Goal: Information Seeking & Learning: Find specific fact

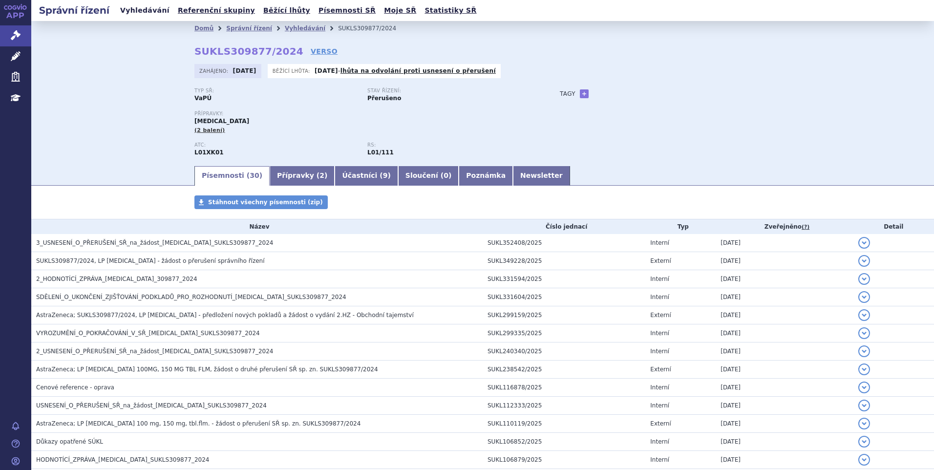
click at [144, 16] on link "Vyhledávání" at bounding box center [144, 10] width 55 height 13
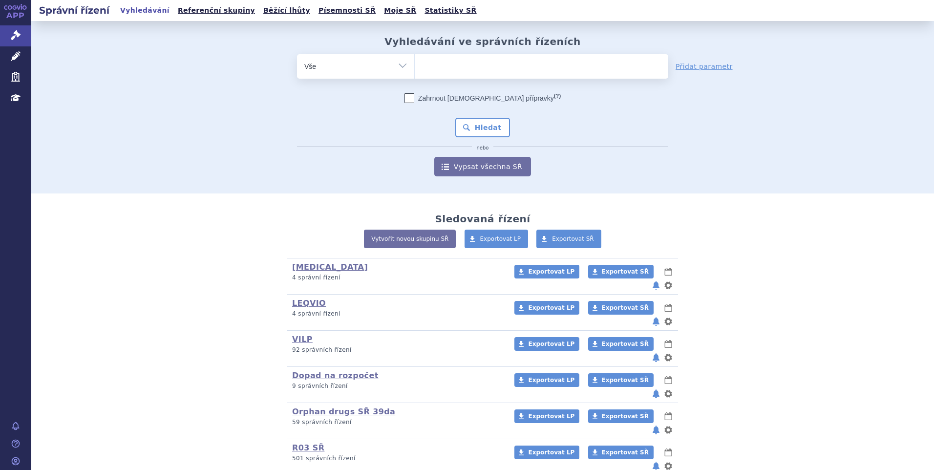
click at [438, 65] on ul at bounding box center [542, 64] width 254 height 21
click at [415, 65] on select at bounding box center [414, 66] width 0 height 24
paste input "SUKLS311724/2024"
type input "SUKLS311724/2024"
select select "SUKLS311724/2024"
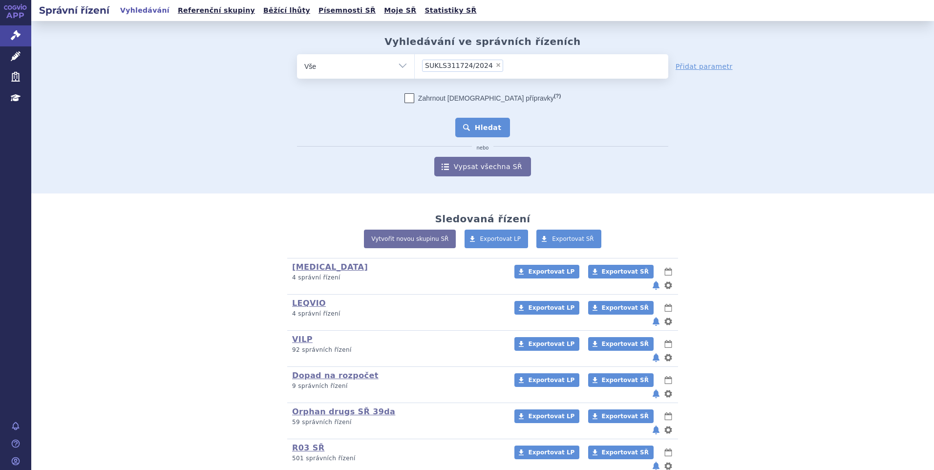
click at [475, 132] on button "Hledat" at bounding box center [482, 128] width 55 height 20
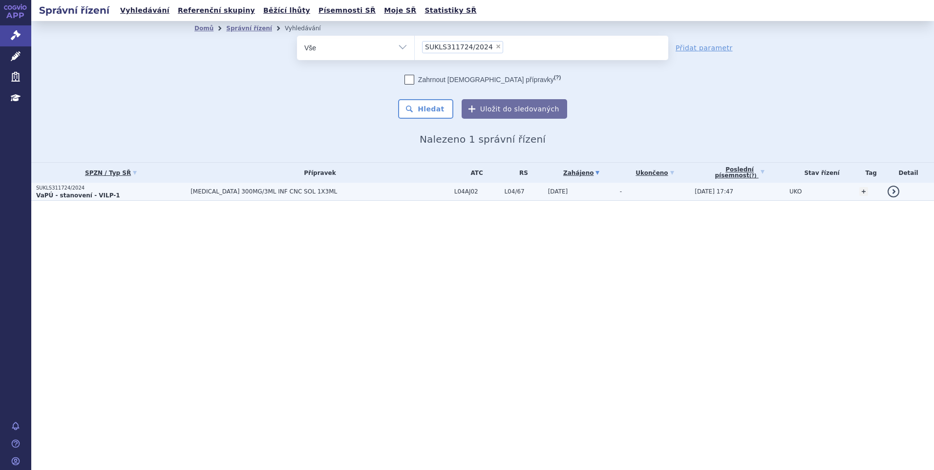
click at [131, 187] on p "SUKLS311724/2024" at bounding box center [111, 188] width 150 height 7
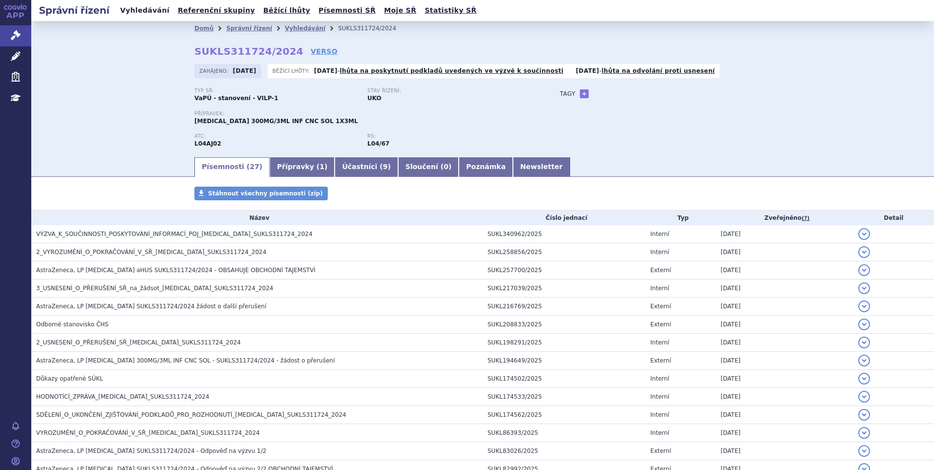
click at [124, 12] on link "Vyhledávání" at bounding box center [144, 10] width 55 height 13
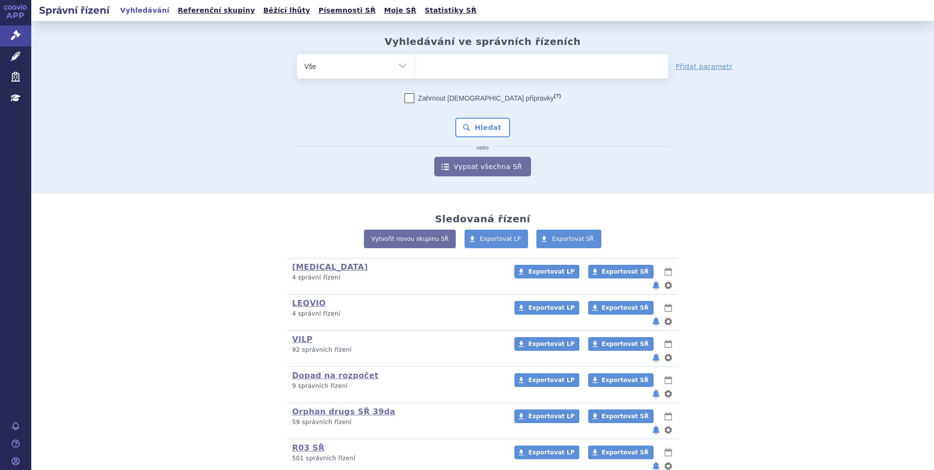
type input "SUKLS281421/2024"
select select "SUKLS281421/2024"
click at [473, 131] on button "Hledat" at bounding box center [482, 128] width 55 height 20
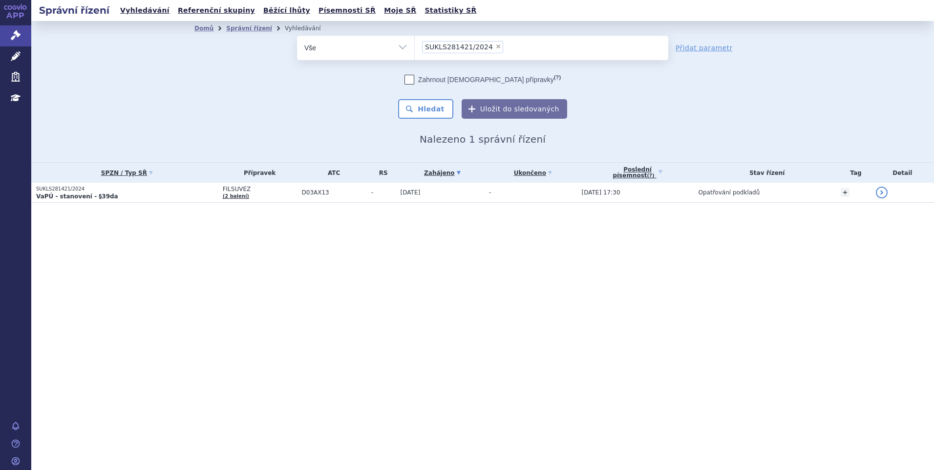
click at [136, 195] on p "VaPÚ - stanovení - §39da" at bounding box center [127, 197] width 182 height 8
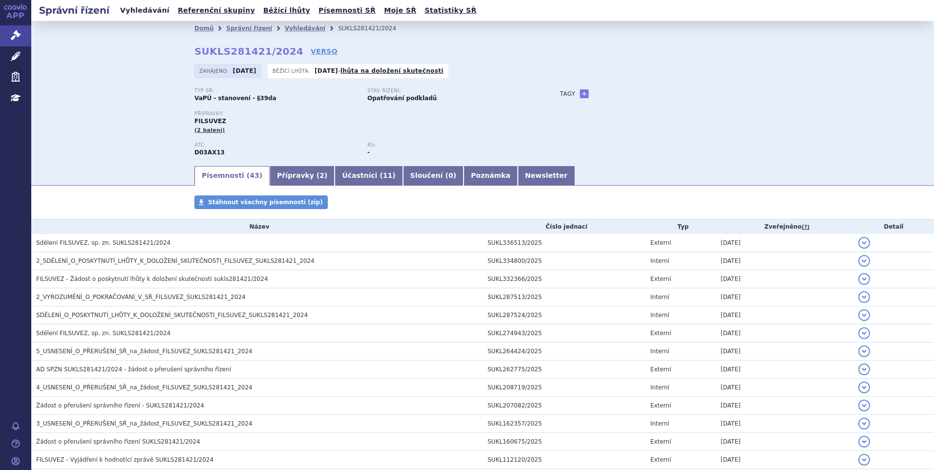
click at [144, 8] on link "Vyhledávání" at bounding box center [144, 10] width 55 height 13
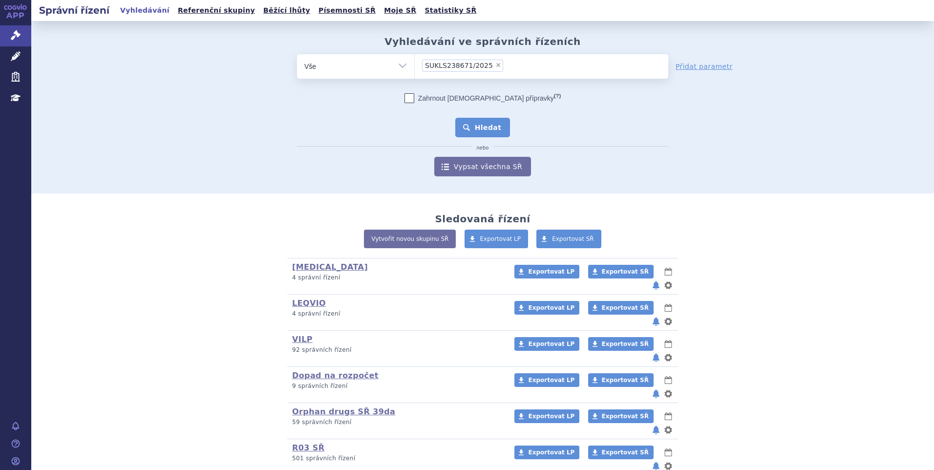
click at [479, 122] on button "Hledat" at bounding box center [482, 128] width 55 height 20
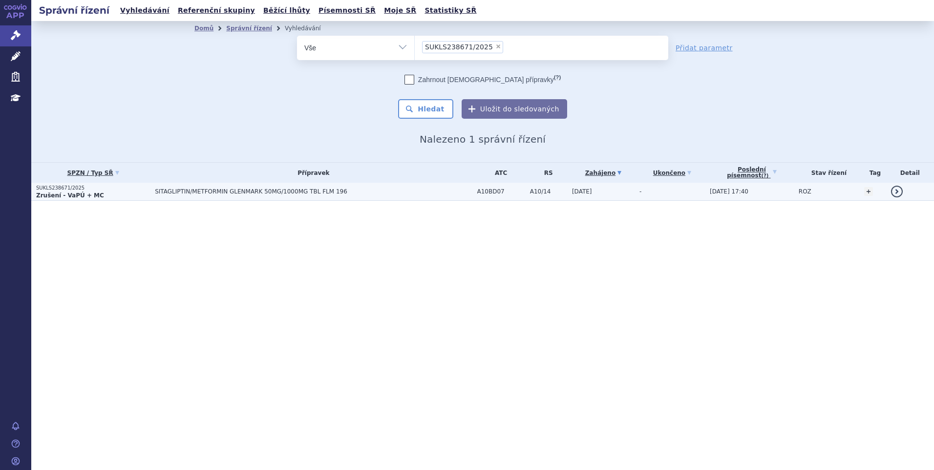
click at [150, 194] on td "SITAGLIPTIN/METFORMIN GLENMARK 50MG/1000MG TBL FLM 196" at bounding box center [311, 192] width 322 height 18
